Goal: Information Seeking & Learning: Find specific page/section

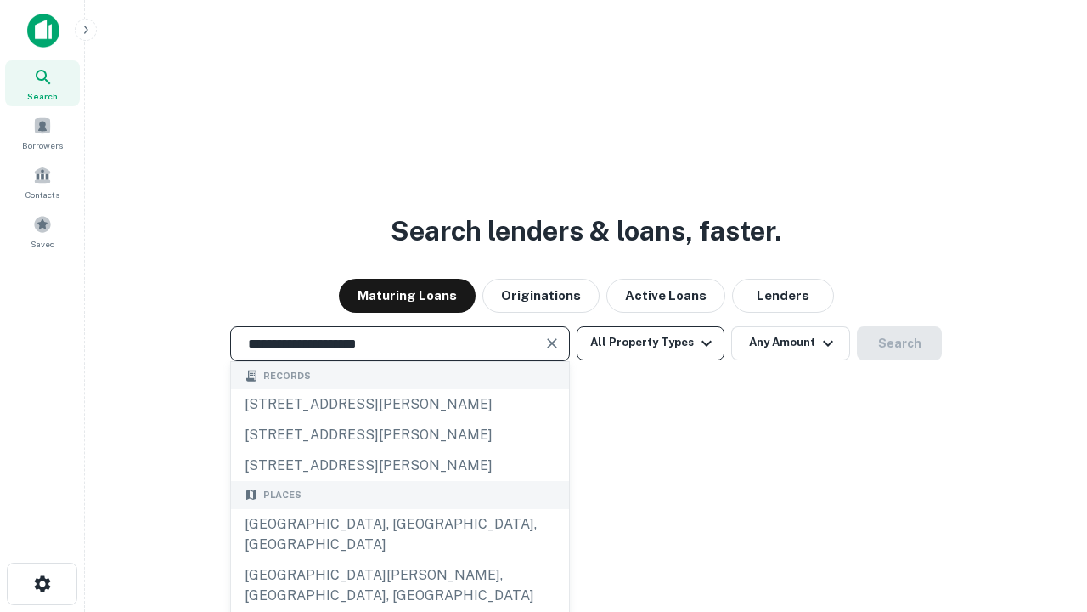
click at [399, 560] on div "[GEOGRAPHIC_DATA], [GEOGRAPHIC_DATA], [GEOGRAPHIC_DATA]" at bounding box center [400, 534] width 338 height 51
click at [651, 342] on button "All Property Types" at bounding box center [651, 343] width 148 height 34
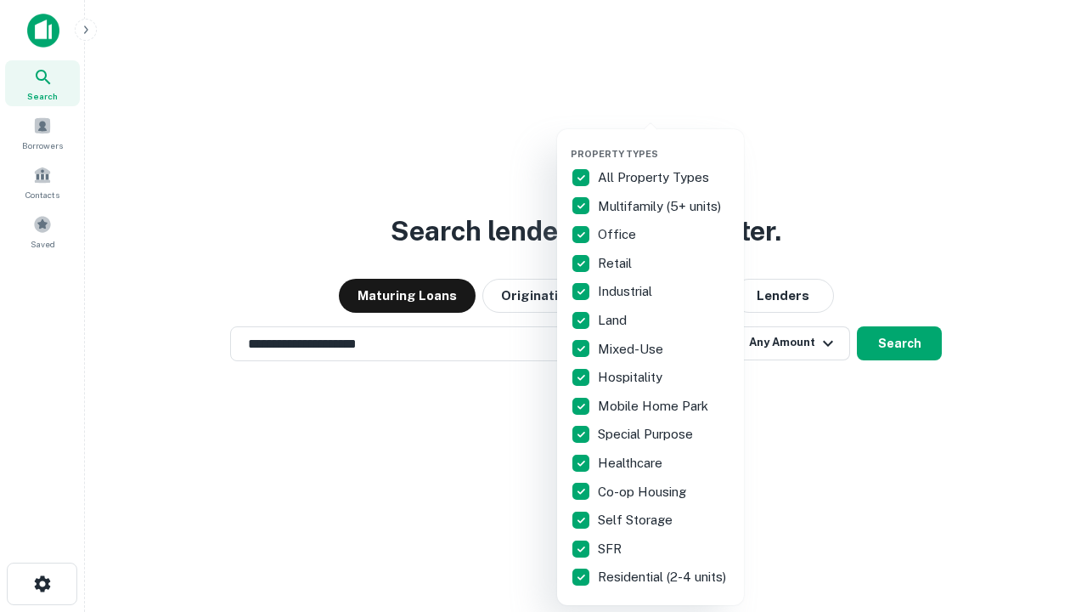
type input "**********"
click at [664, 143] on button "button" at bounding box center [664, 143] width 187 height 1
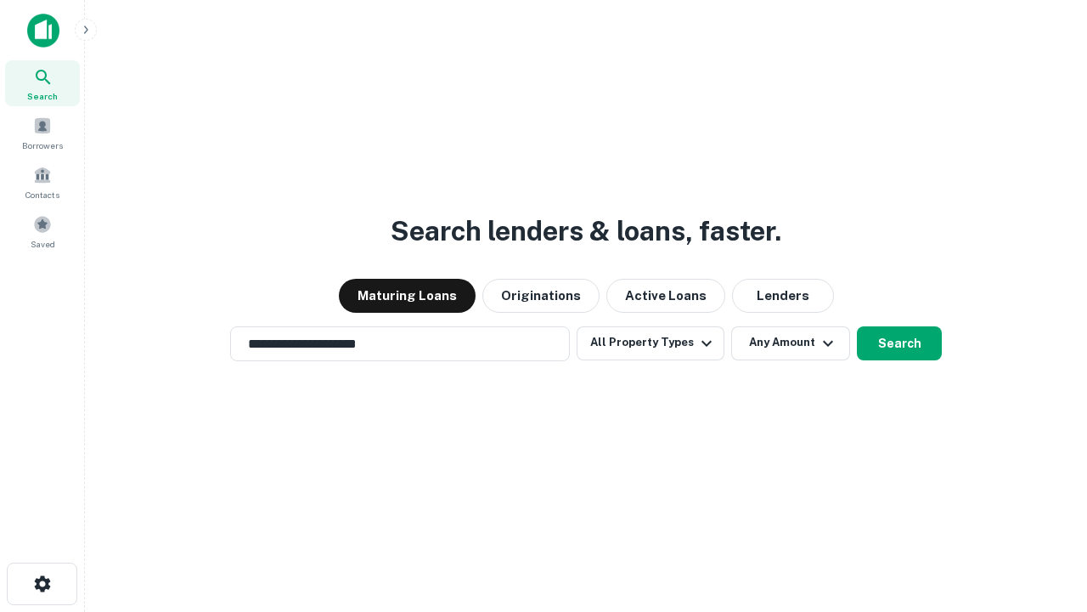
scroll to position [10, 205]
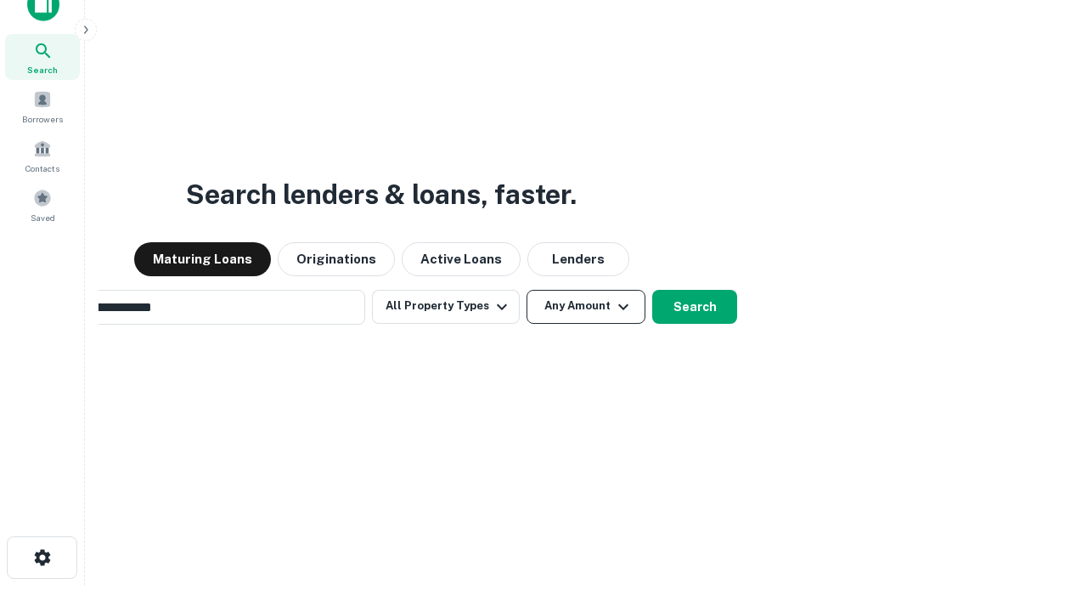
click at [527, 290] on button "Any Amount" at bounding box center [586, 307] width 119 height 34
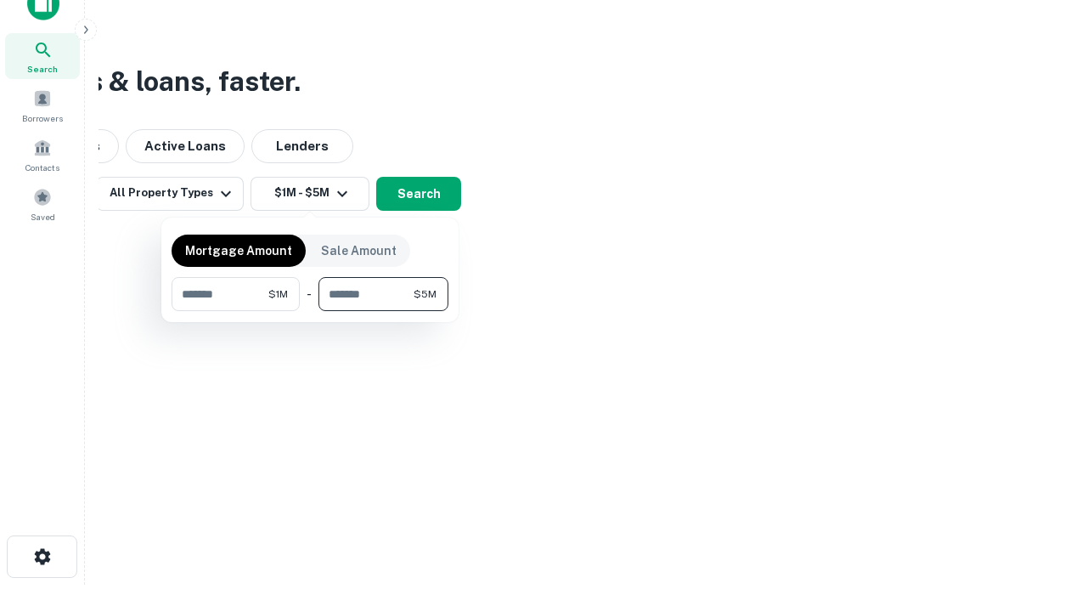
type input "*******"
click at [310, 311] on button "button" at bounding box center [310, 311] width 277 height 1
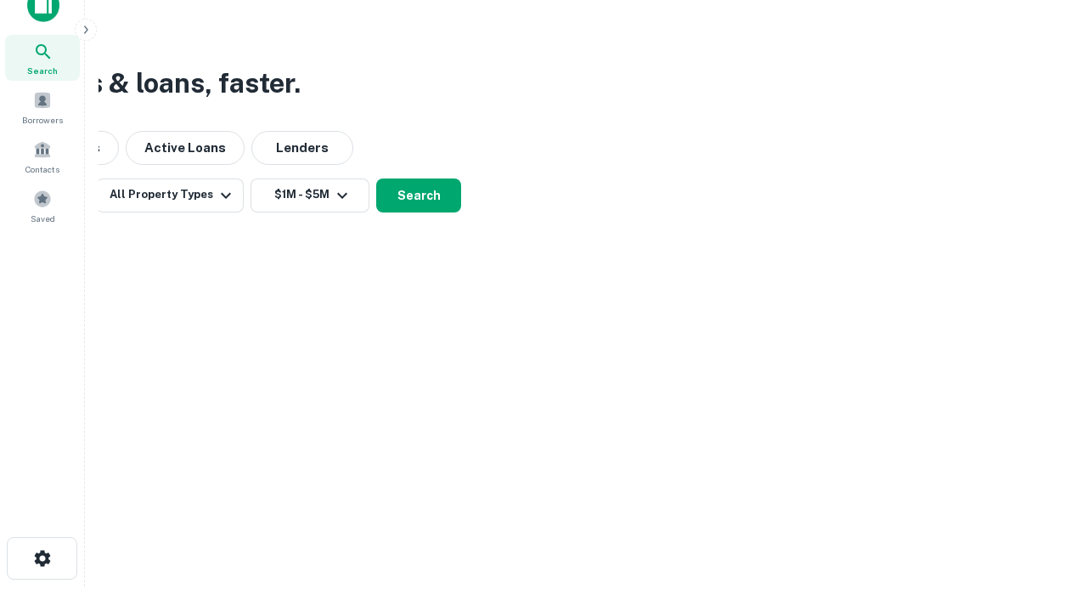
scroll to position [10, 314]
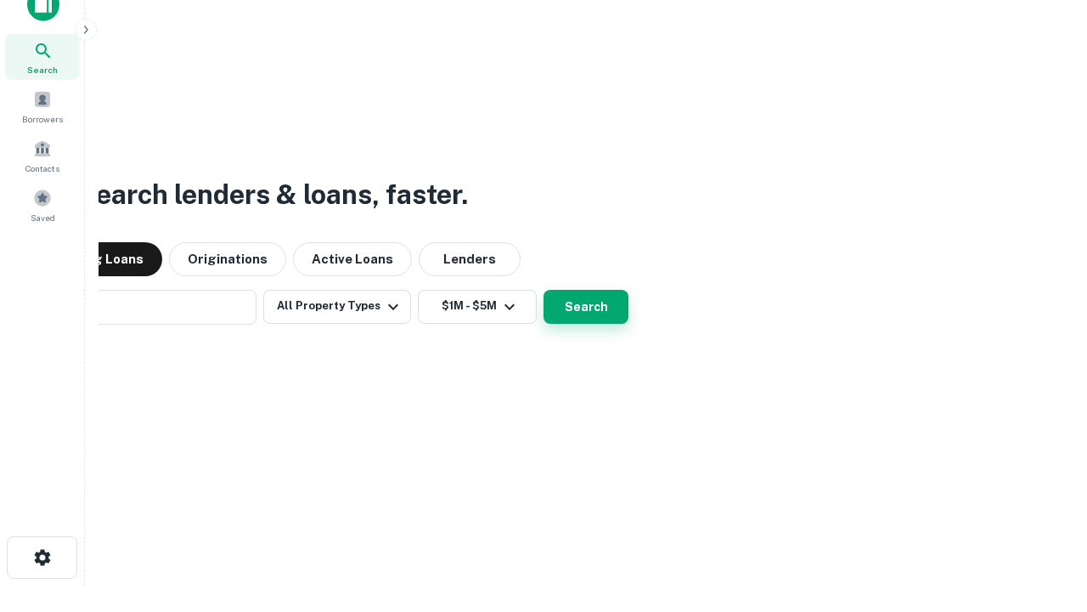
click at [544, 290] on button "Search" at bounding box center [586, 307] width 85 height 34
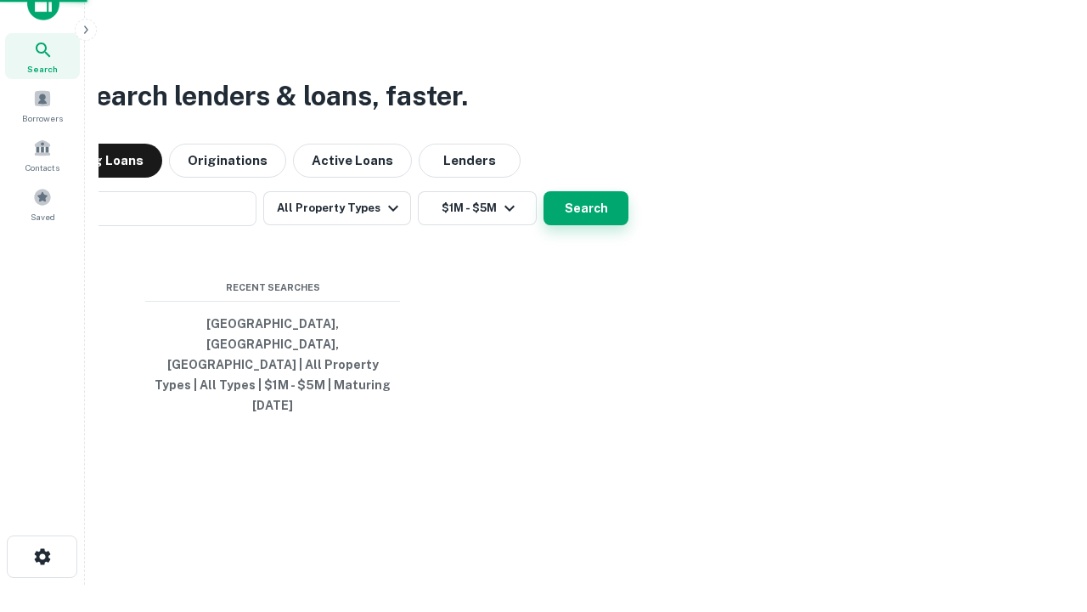
scroll to position [45, 481]
